Goal: Information Seeking & Learning: Check status

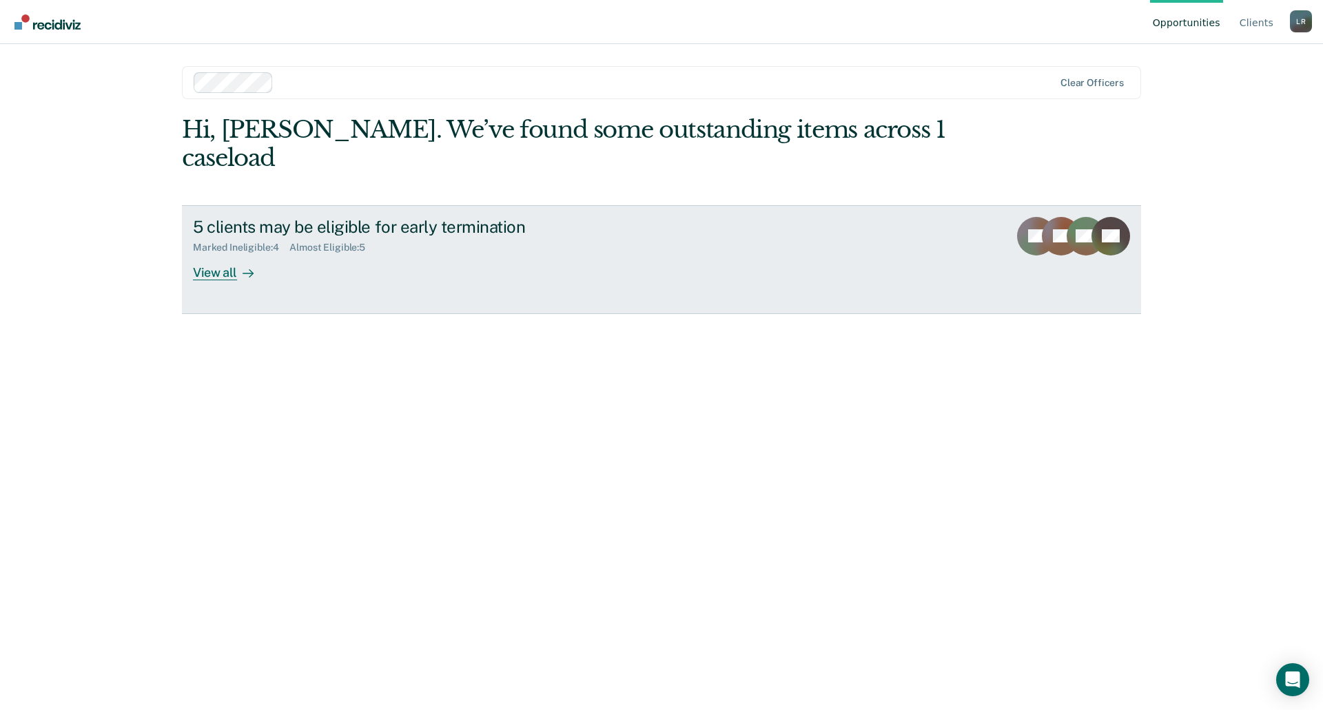
click at [842, 267] on link "5 clients may be eligible for early termination Marked Ineligible : 4 Almost El…" at bounding box center [661, 259] width 959 height 109
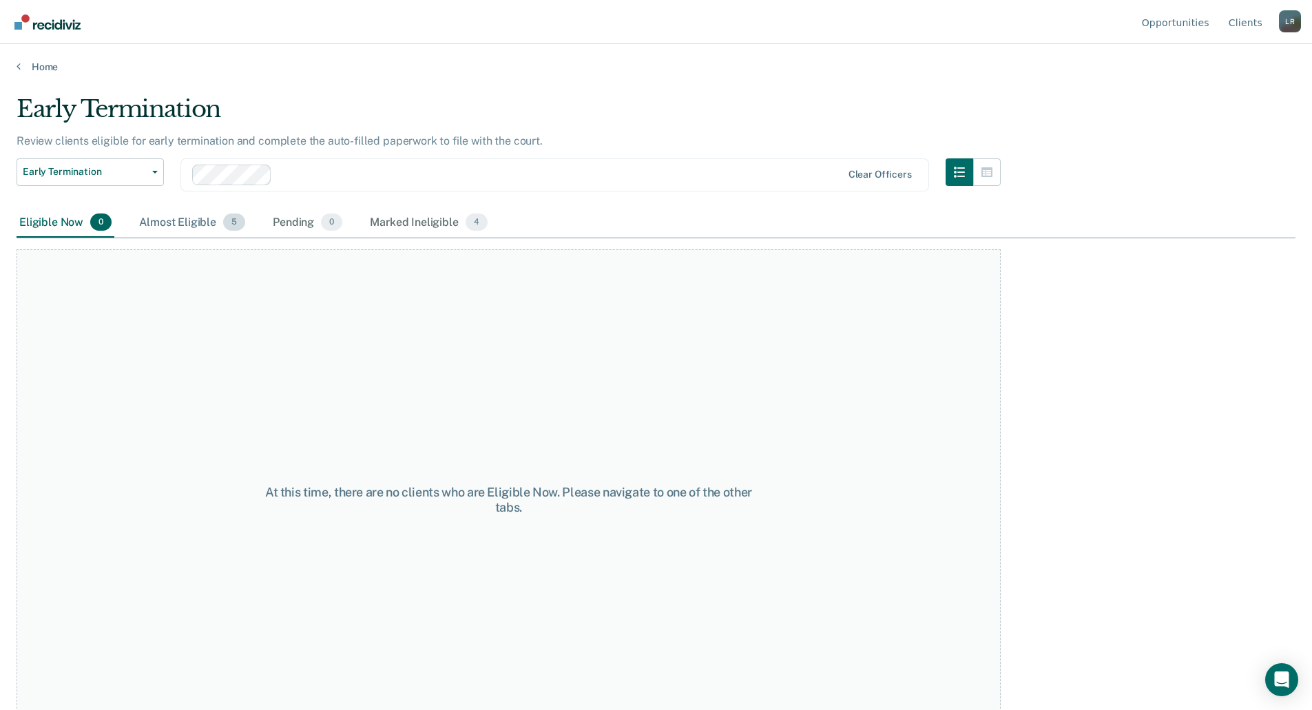
click at [185, 217] on div "Almost Eligible 5" at bounding box center [192, 223] width 112 height 30
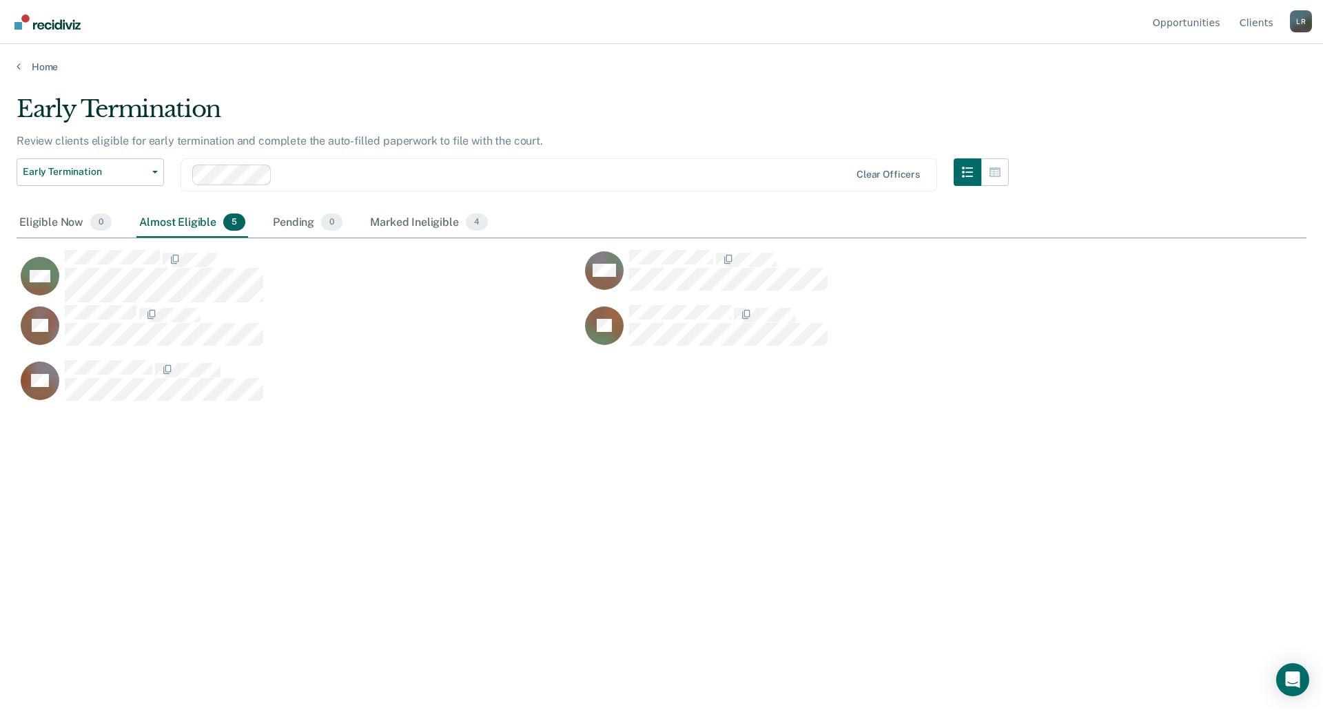
scroll to position [502, 1279]
click at [416, 223] on div "Marked Ineligible 4" at bounding box center [428, 223] width 123 height 30
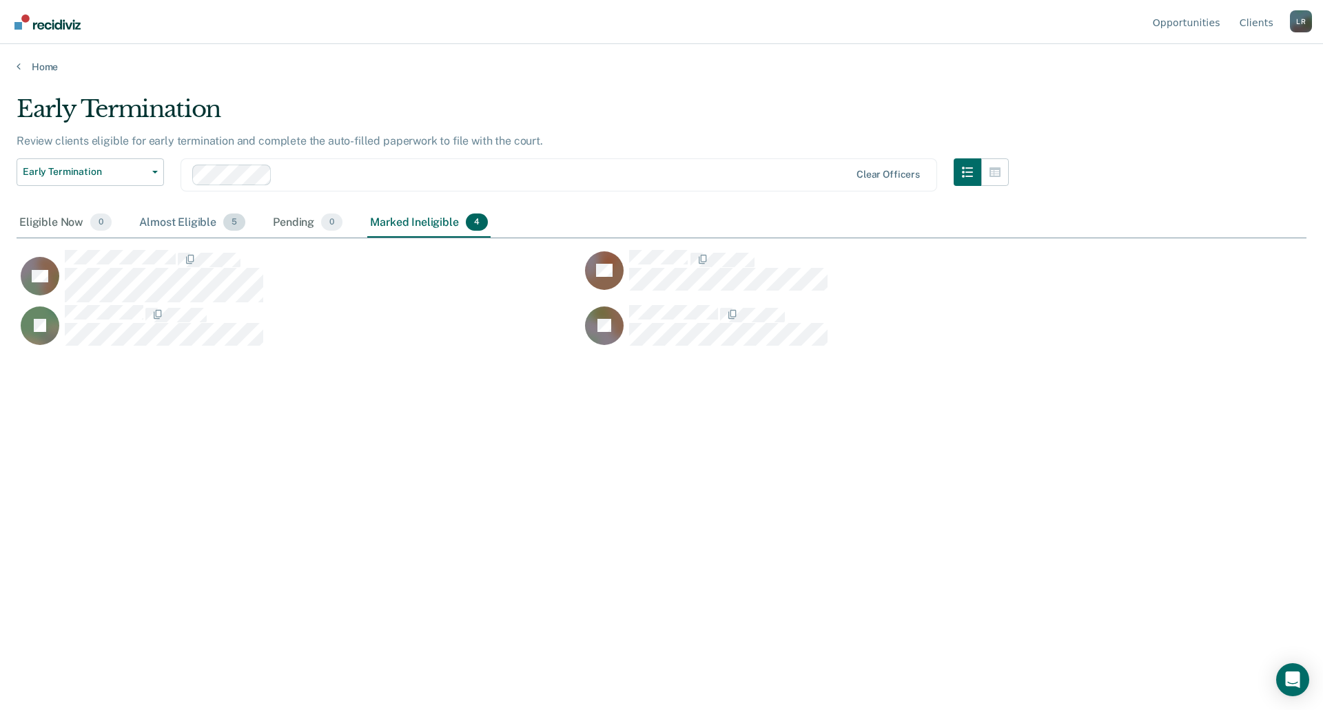
click at [188, 223] on div "Almost Eligible 5" at bounding box center [192, 223] width 112 height 30
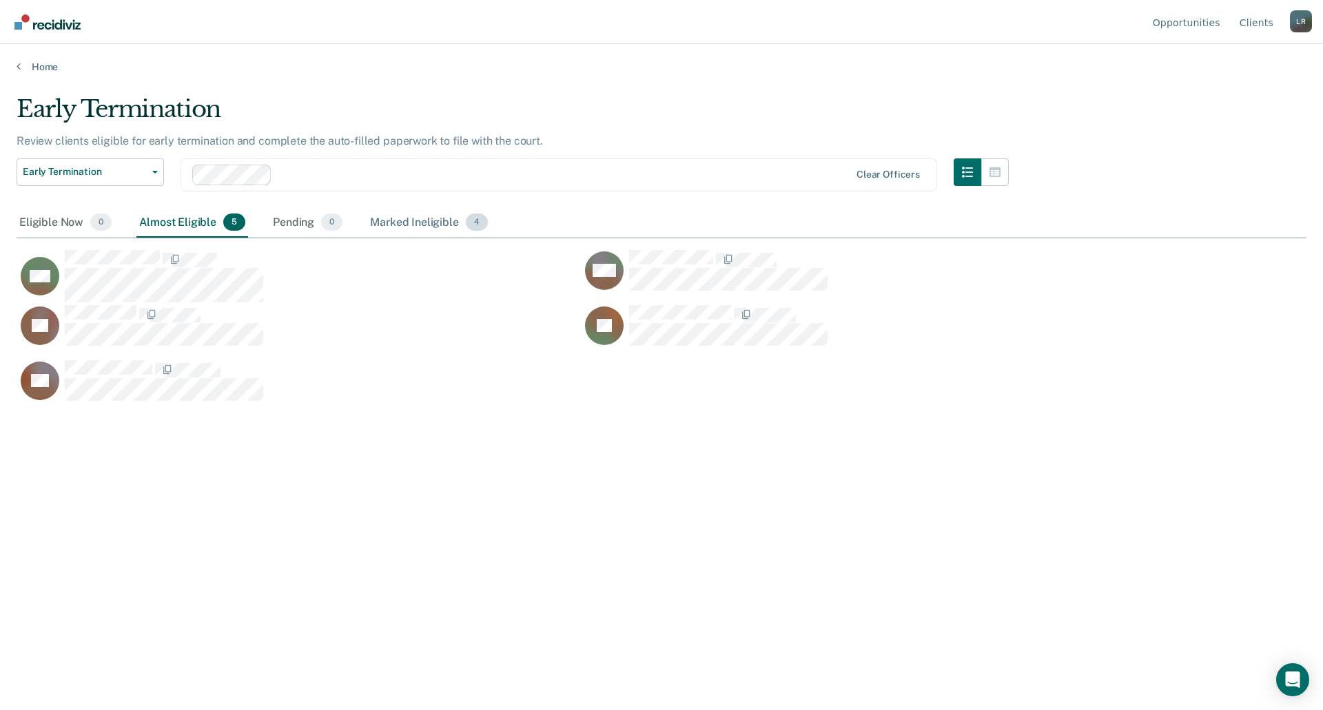
click at [430, 223] on div "Marked Ineligible 4" at bounding box center [428, 223] width 123 height 30
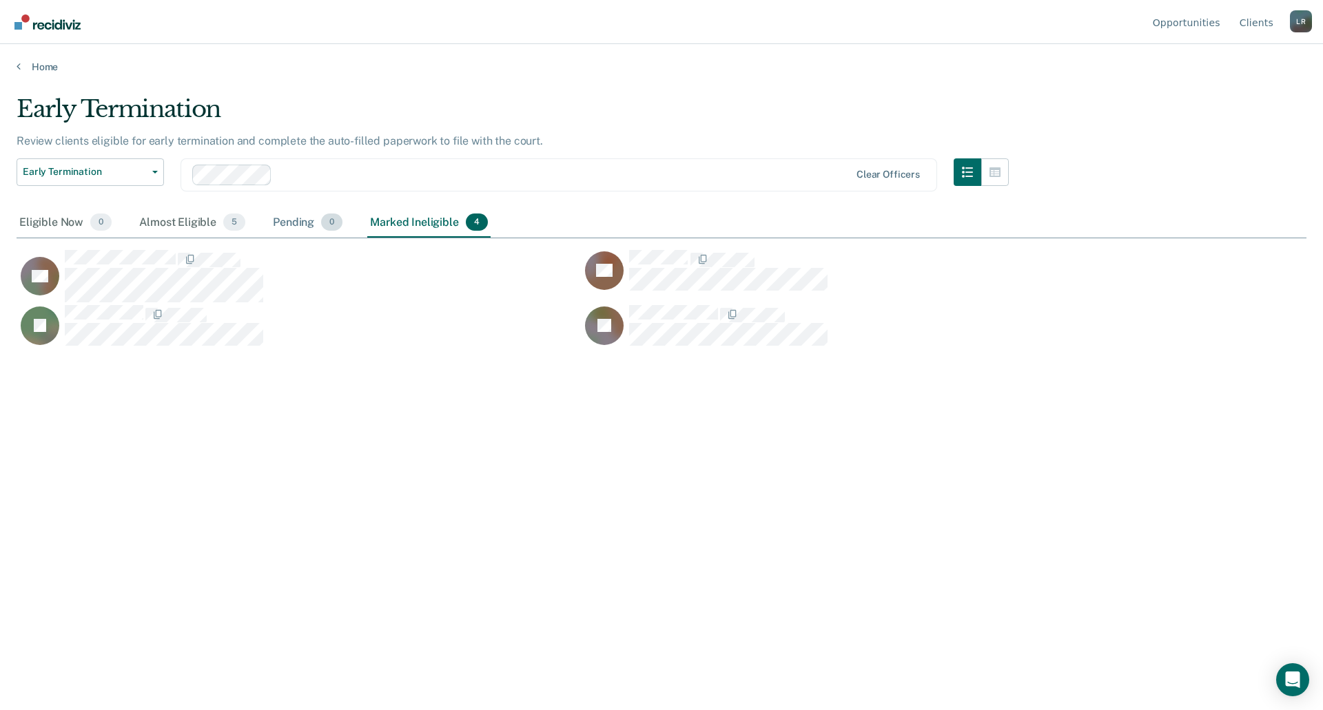
click at [331, 227] on span "0" at bounding box center [331, 223] width 21 height 18
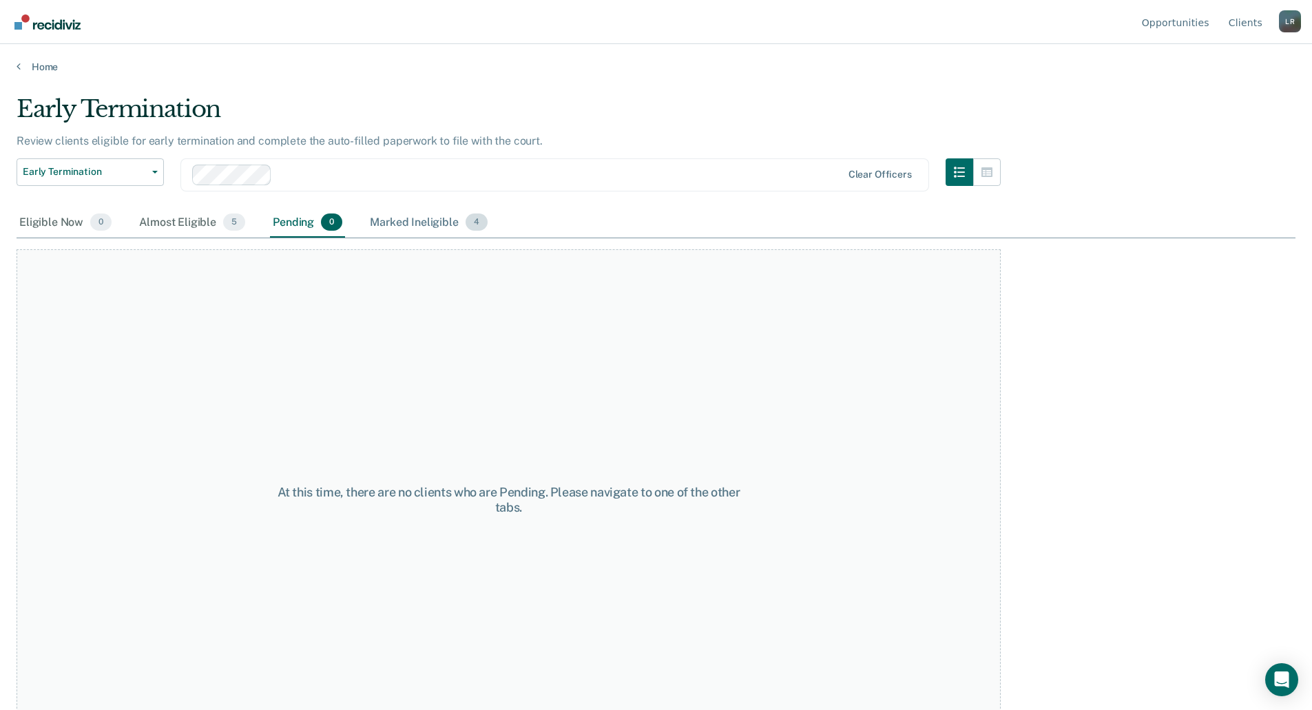
click at [403, 220] on div "Marked Ineligible 4" at bounding box center [428, 223] width 123 height 30
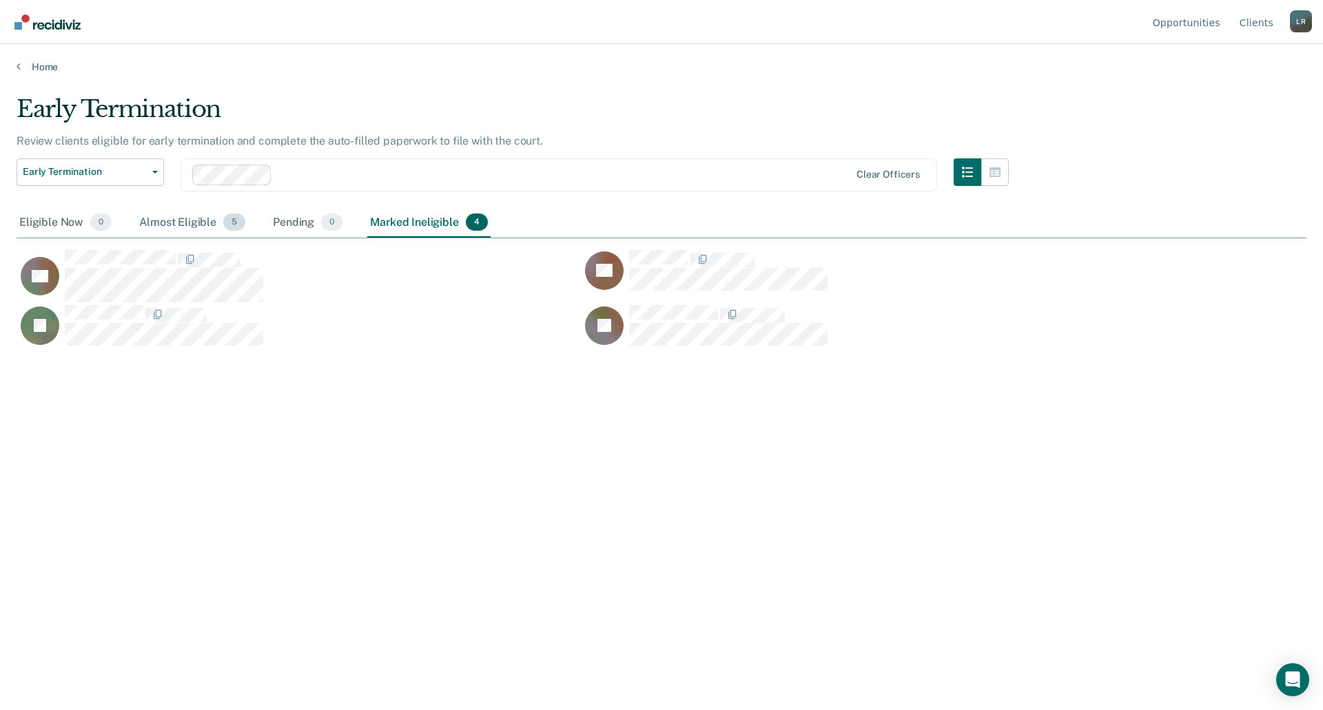
click at [193, 233] on div "Almost Eligible 5" at bounding box center [192, 223] width 112 height 30
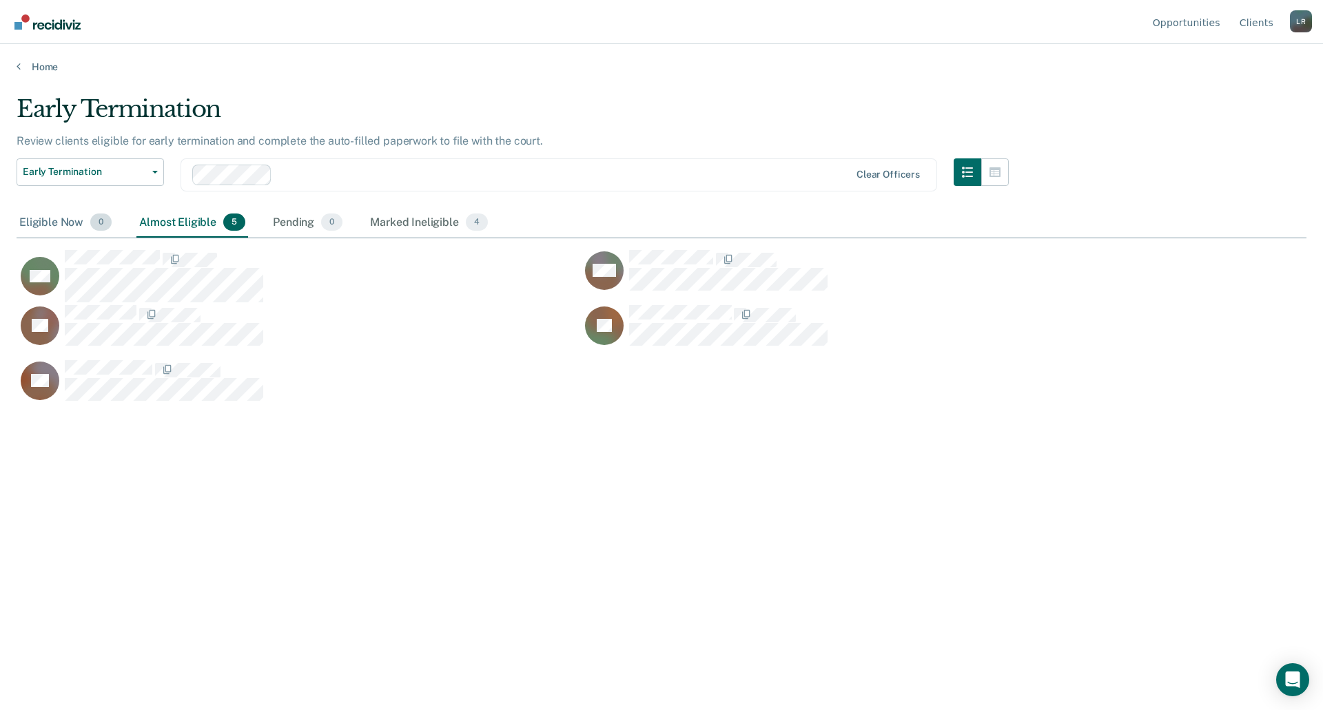
click at [69, 232] on div "Eligible Now 0" at bounding box center [66, 223] width 98 height 30
